Goal: Navigation & Orientation: Understand site structure

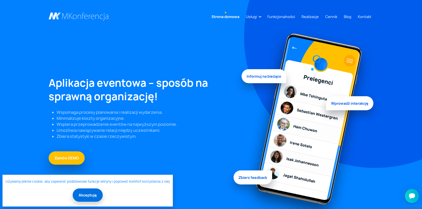
click at [82, 194] on button "Akceptuję" at bounding box center [88, 194] width 30 height 13
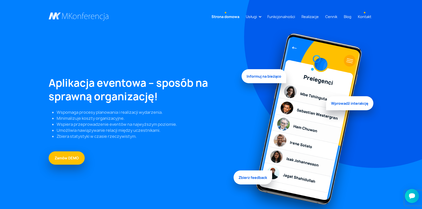
click at [361, 15] on link "Kontakt" at bounding box center [365, 16] width 18 height 9
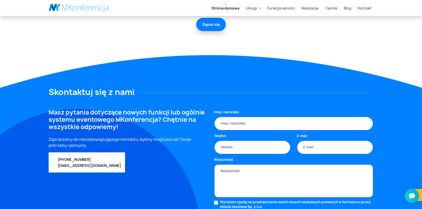
scroll to position [1393, 0]
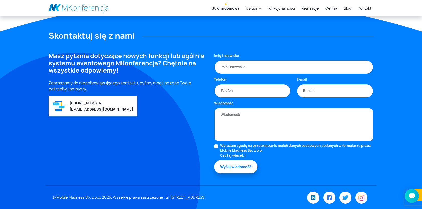
click at [225, 6] on link "Strona domowa" at bounding box center [225, 8] width 32 height 9
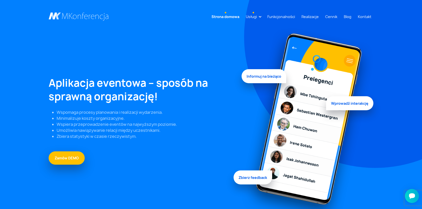
click at [252, 13] on link "Usługi" at bounding box center [251, 16] width 15 height 9
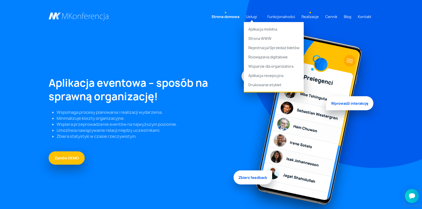
click at [312, 15] on link "Realizacje" at bounding box center [309, 16] width 21 height 9
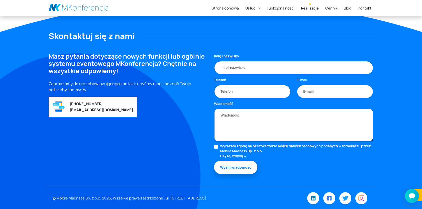
scroll to position [1794, 0]
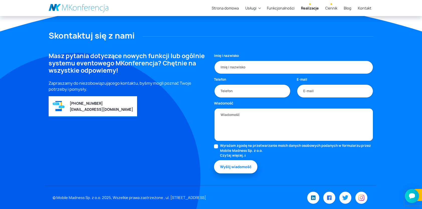
click at [331, 8] on link "Cennik" at bounding box center [331, 8] width 16 height 9
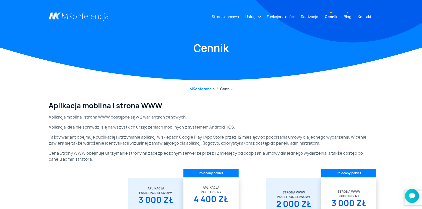
click at [349, 16] on link "Blog" at bounding box center [348, 16] width 12 height 9
